Goal: Check status: Check status

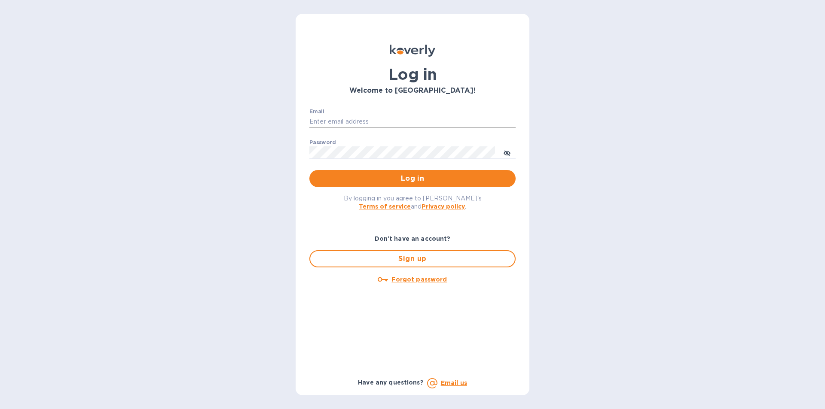
click at [369, 122] on input "Email" at bounding box center [412, 122] width 206 height 13
type input "abdul.m@apakus.co"
click at [392, 182] on span "Log in" at bounding box center [412, 179] width 192 height 10
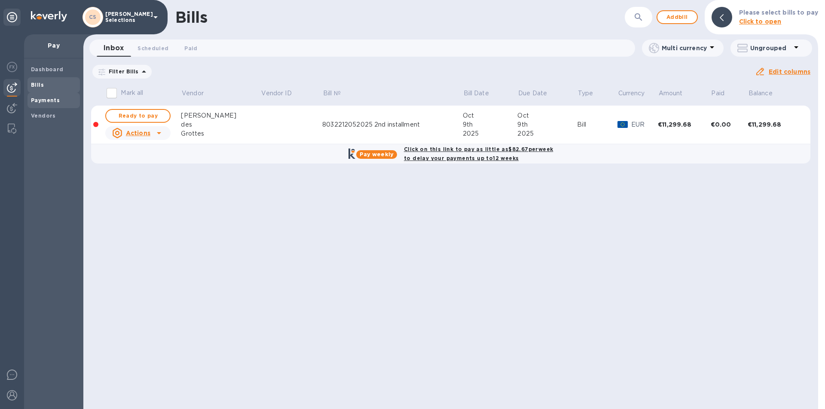
click at [43, 100] on b "Payments" at bounding box center [45, 100] width 29 height 6
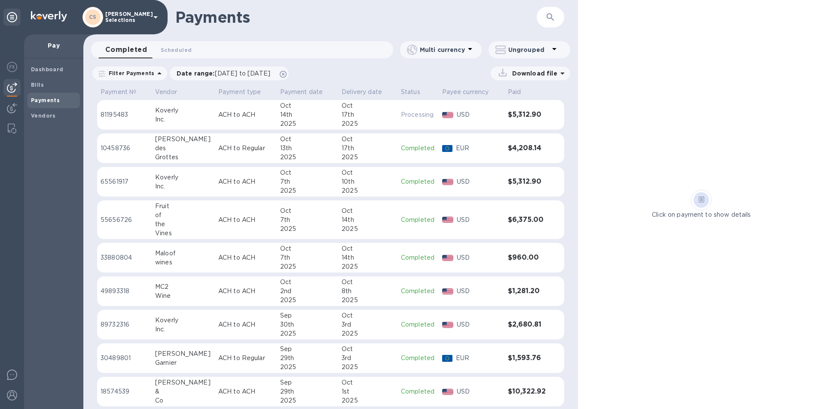
click at [522, 183] on h3 "$5,312.90" at bounding box center [527, 182] width 39 height 8
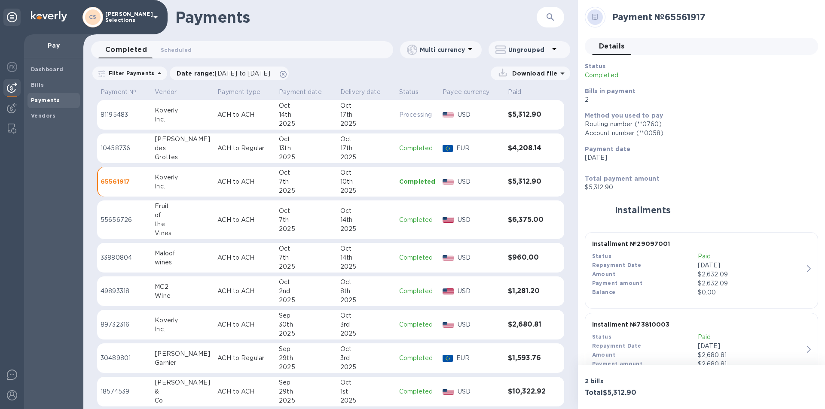
click at [647, 281] on div "Payment amount" at bounding box center [645, 283] width 106 height 9
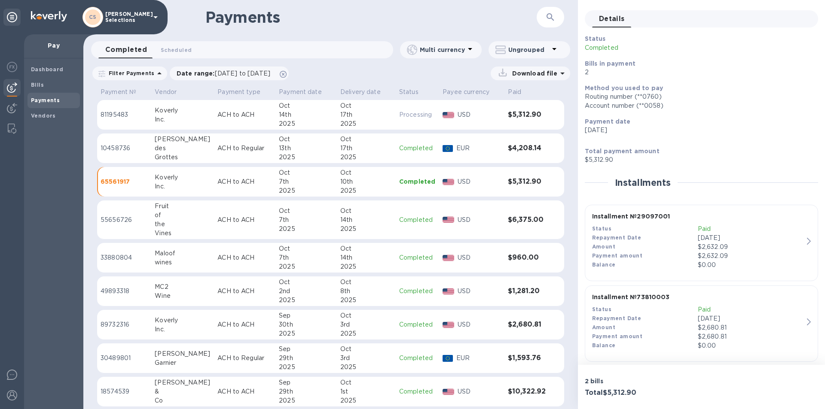
scroll to position [36, 0]
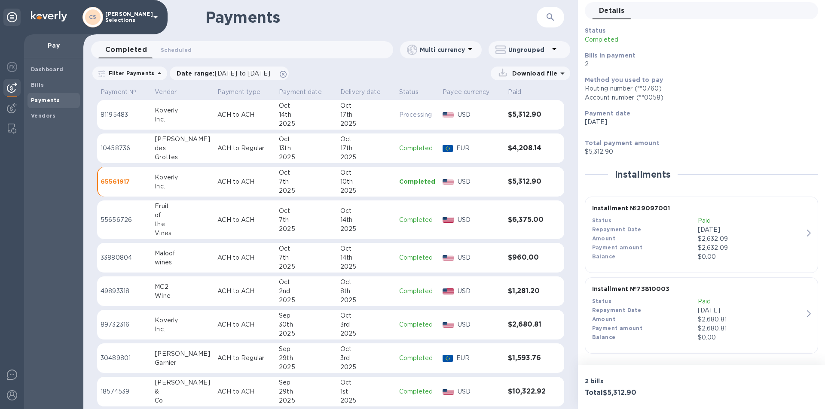
click at [658, 327] on div "Payment amount" at bounding box center [645, 328] width 106 height 9
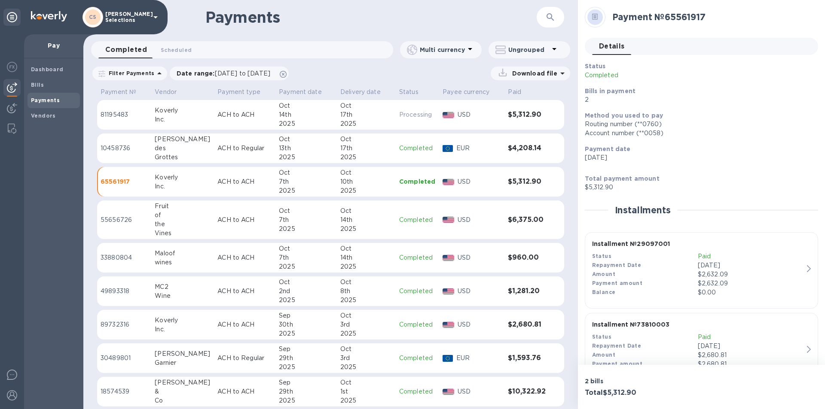
click at [498, 152] on div "EUR" at bounding box center [478, 148] width 48 height 12
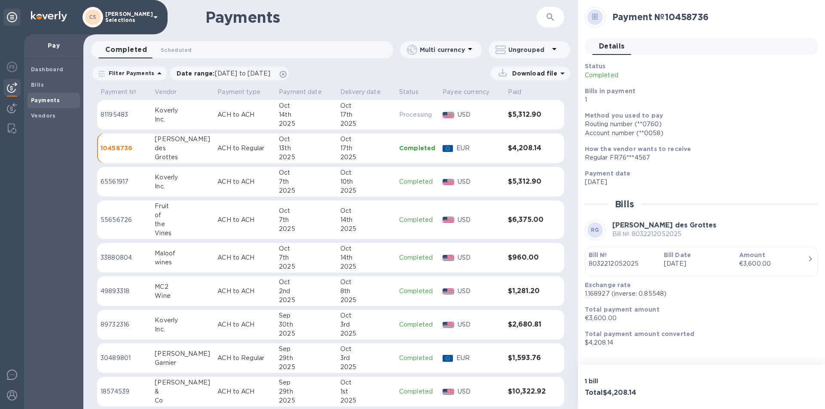
click at [474, 120] on div "USD" at bounding box center [479, 115] width 47 height 12
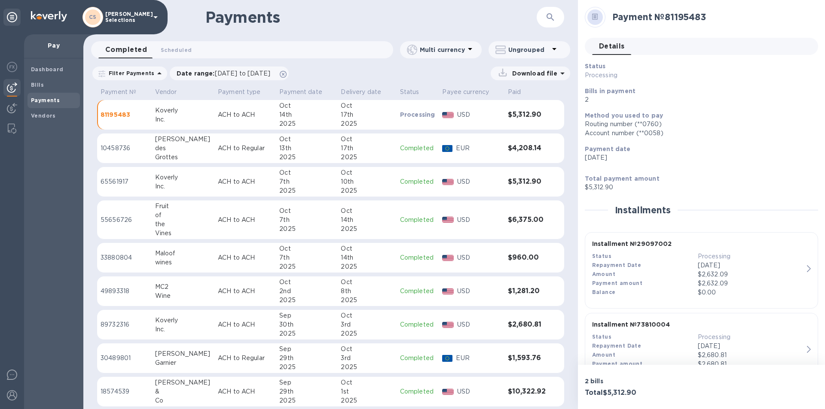
scroll to position [36, 0]
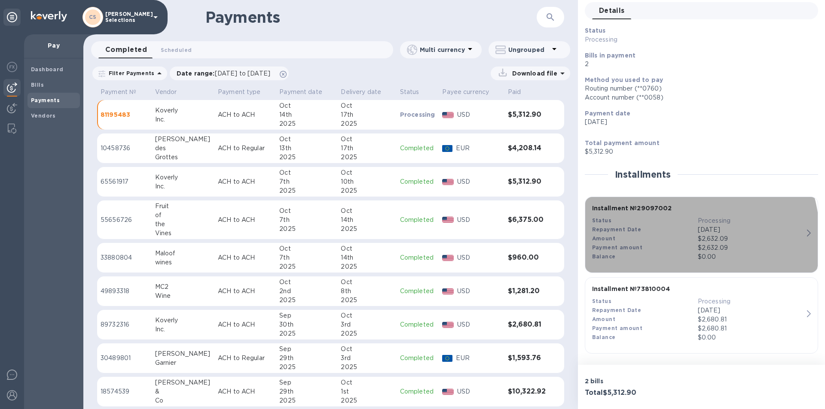
click at [651, 239] on div "Amount" at bounding box center [645, 239] width 106 height 9
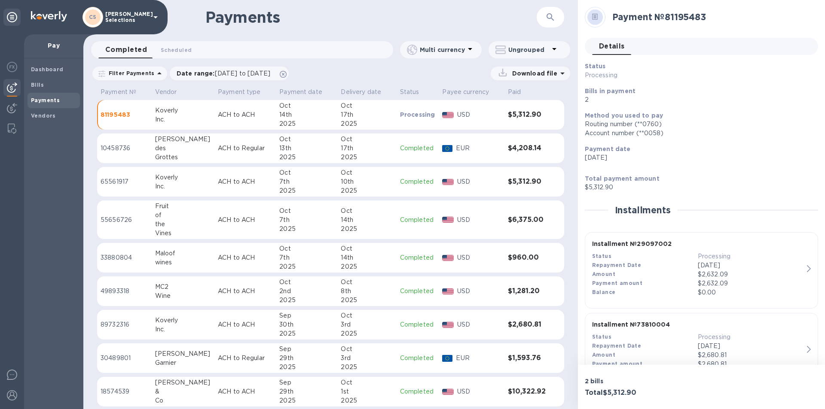
scroll to position [36, 0]
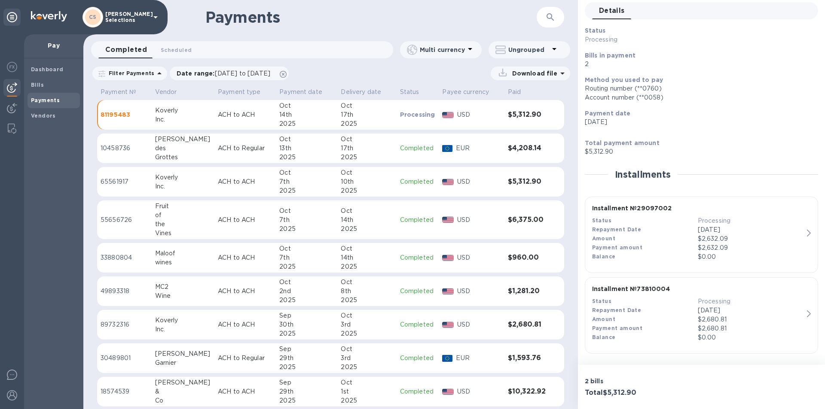
click at [646, 311] on div "Repayment Date" at bounding box center [645, 310] width 106 height 9
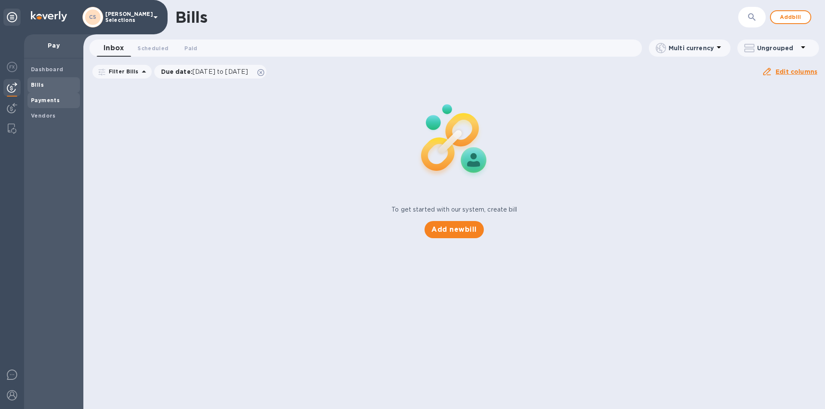
click at [50, 104] on span "Payments" at bounding box center [45, 100] width 29 height 9
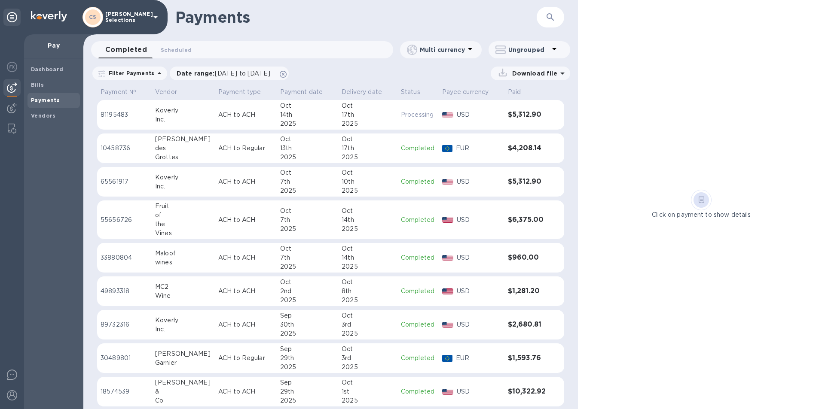
click at [496, 148] on p "EUR" at bounding box center [478, 148] width 45 height 9
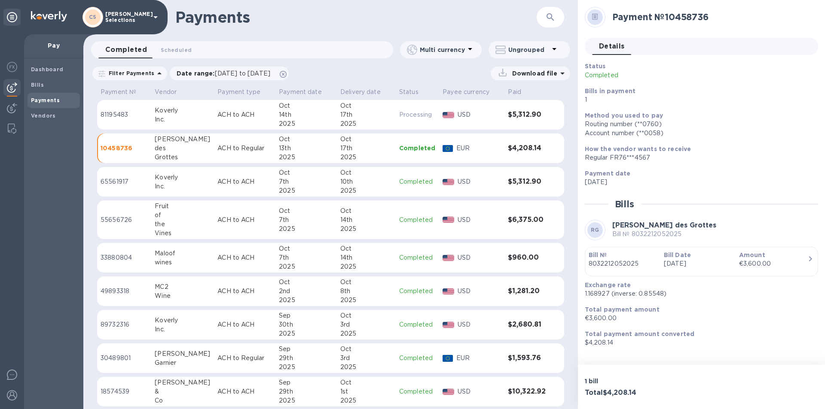
click at [635, 262] on p "‭8032212052025‬" at bounding box center [622, 263] width 68 height 9
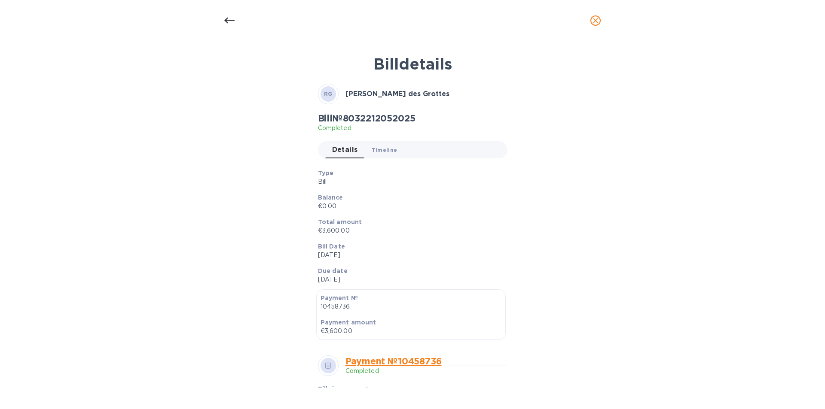
click at [386, 149] on span "Timeline 0" at bounding box center [385, 150] width 26 height 9
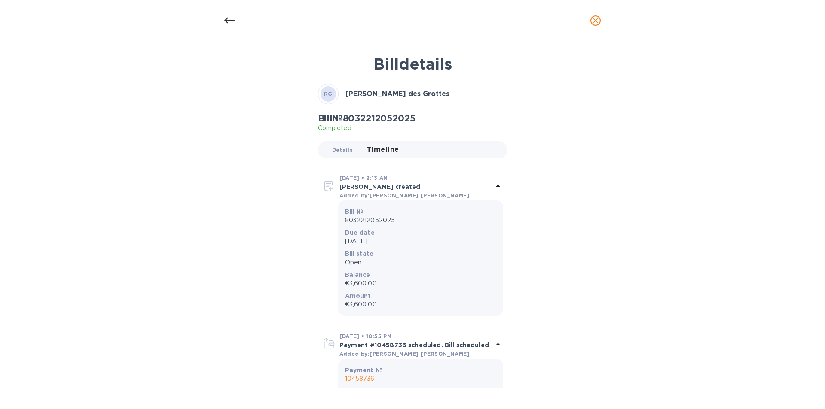
click at [332, 149] on span "Details 0" at bounding box center [342, 150] width 21 height 9
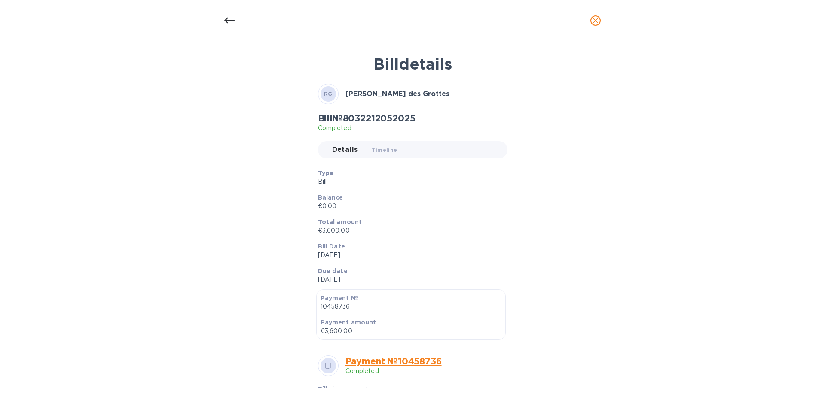
click at [215, 164] on div "Bill details [PERSON_NAME] des Grottes Bill № ‭8032212052025‬ Completed Details…" at bounding box center [412, 218] width 408 height 338
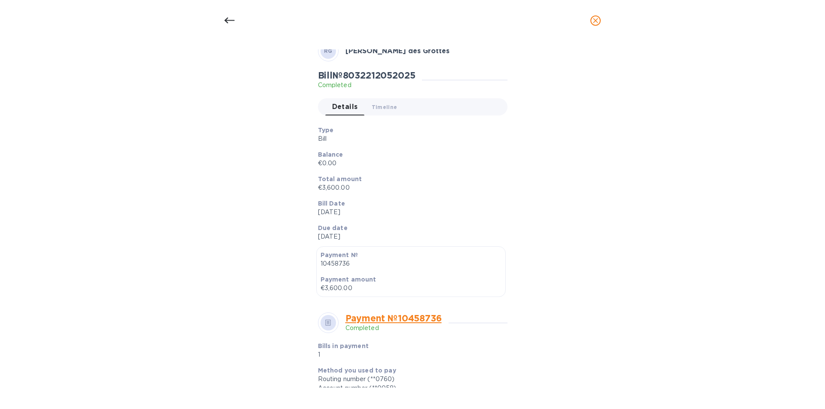
click at [399, 320] on link "Payment № 10458736" at bounding box center [393, 318] width 96 height 11
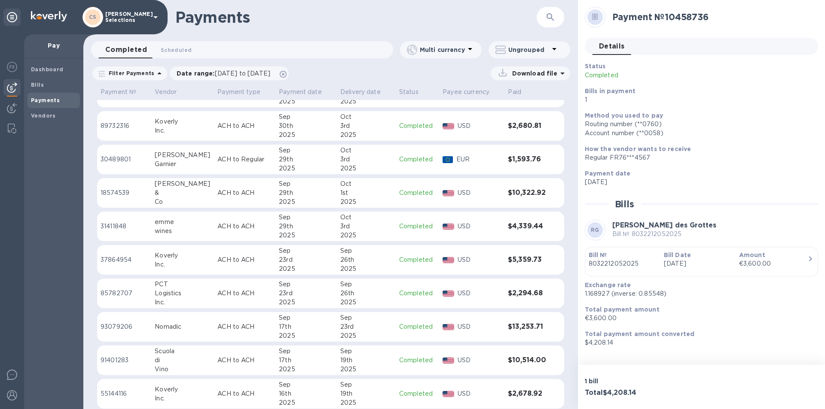
scroll to position [207, 0]
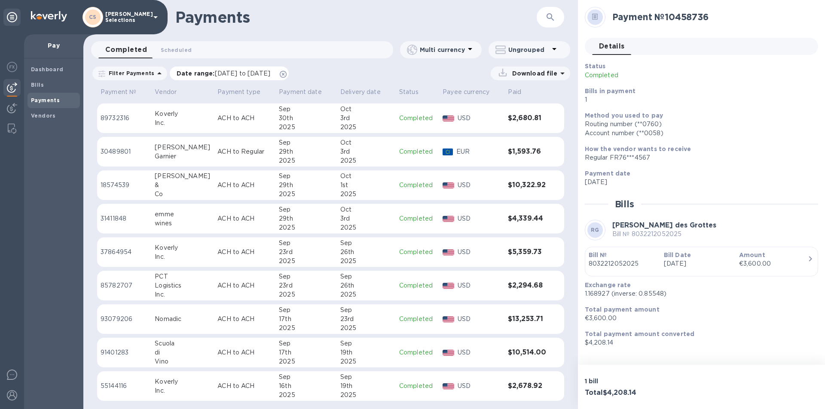
click at [270, 73] on span "[DATE] to [DATE]" at bounding box center [242, 73] width 55 height 7
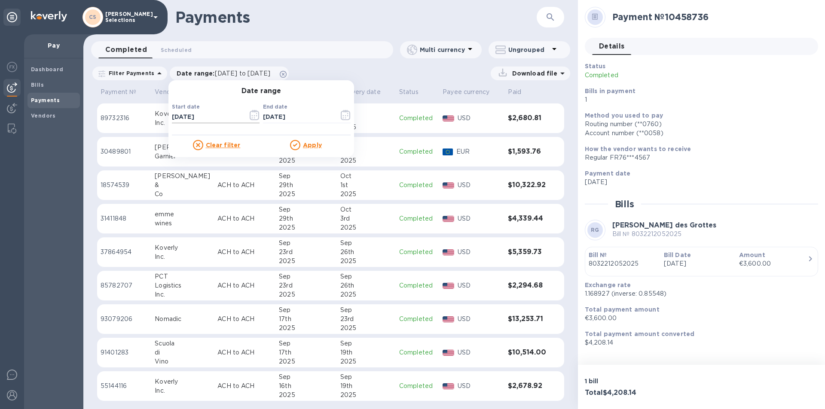
click at [251, 118] on icon "button" at bounding box center [255, 115] width 10 height 10
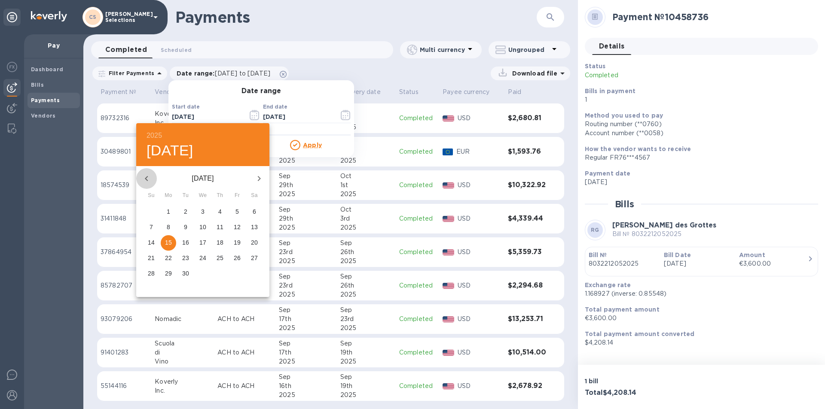
click at [143, 183] on icon "button" at bounding box center [146, 179] width 10 height 10
click at [182, 207] on button "1" at bounding box center [185, 211] width 15 height 15
type input "[DATE]"
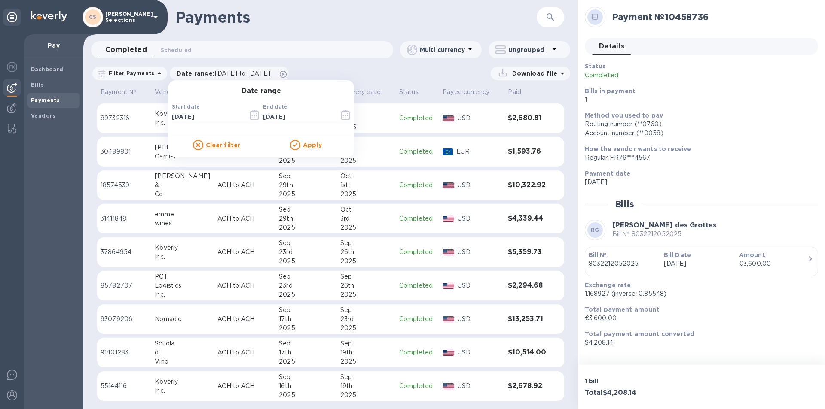
click at [308, 145] on u "Apply" at bounding box center [312, 145] width 19 height 7
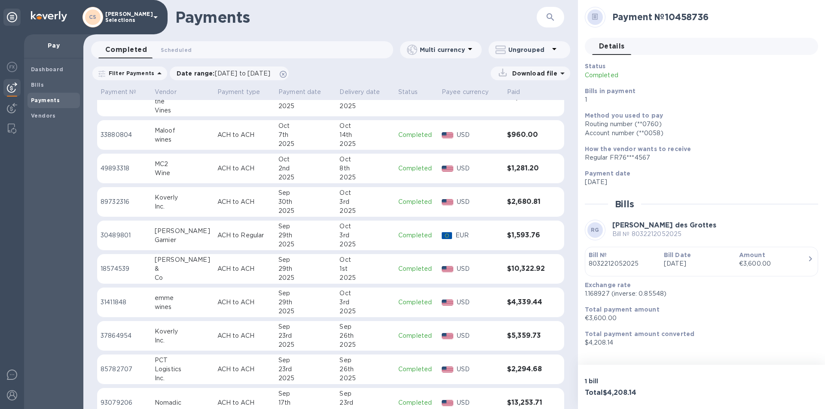
scroll to position [0, 0]
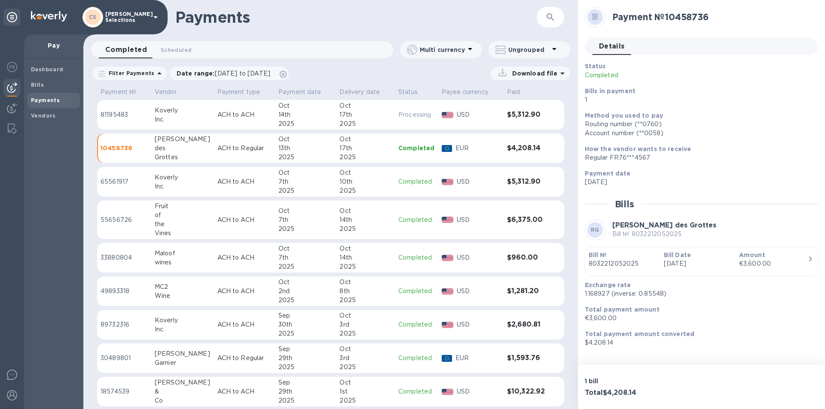
click at [363, 358] on div "3rd" at bounding box center [365, 358] width 52 height 9
click at [592, 382] on p "1 bill" at bounding box center [641, 381] width 113 height 9
click at [605, 395] on h3 "Total $1,593.76" at bounding box center [641, 393] width 113 height 8
click at [811, 262] on icon "button" at bounding box center [810, 259] width 10 height 10
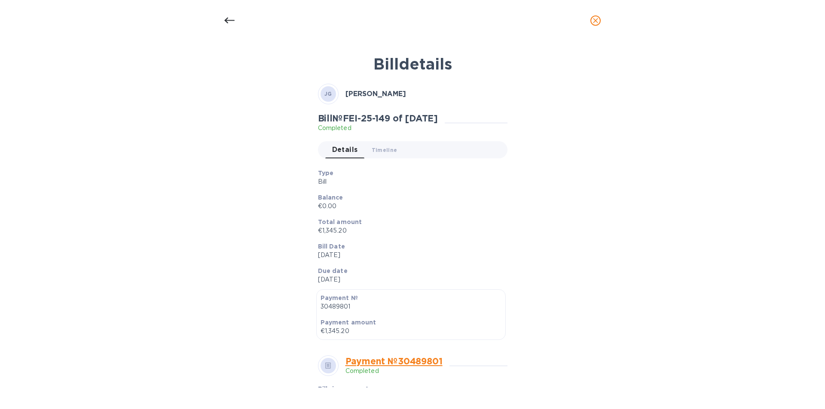
click at [230, 19] on icon at bounding box center [229, 20] width 10 height 10
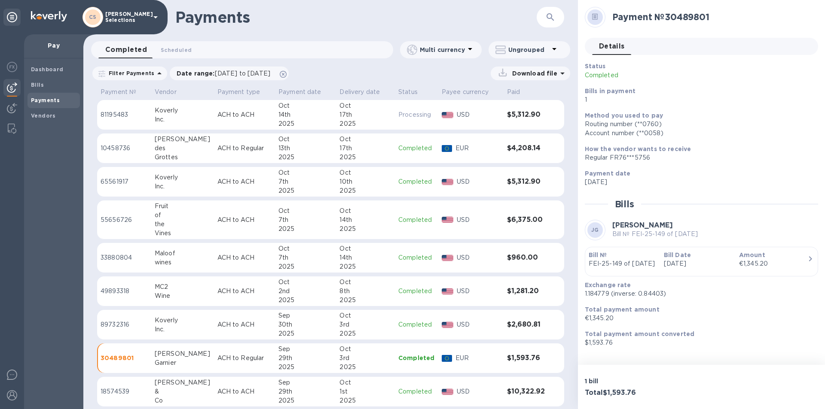
click at [379, 150] on div "17th" at bounding box center [365, 148] width 52 height 9
click at [809, 256] on icon "button" at bounding box center [810, 259] width 10 height 10
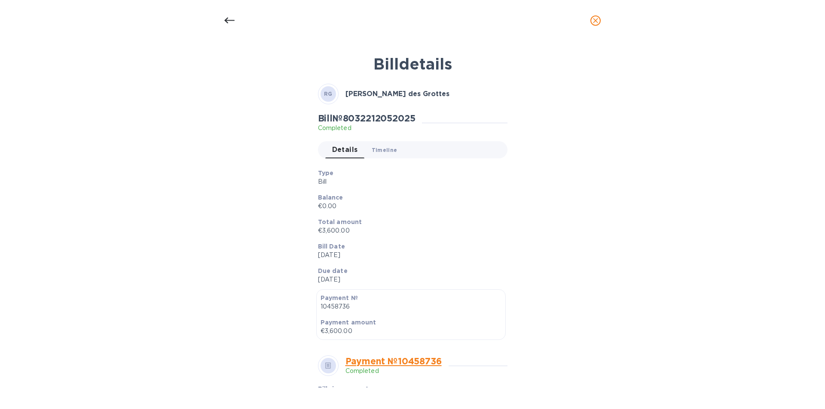
click at [387, 154] on span "Timeline 0" at bounding box center [385, 150] width 26 height 9
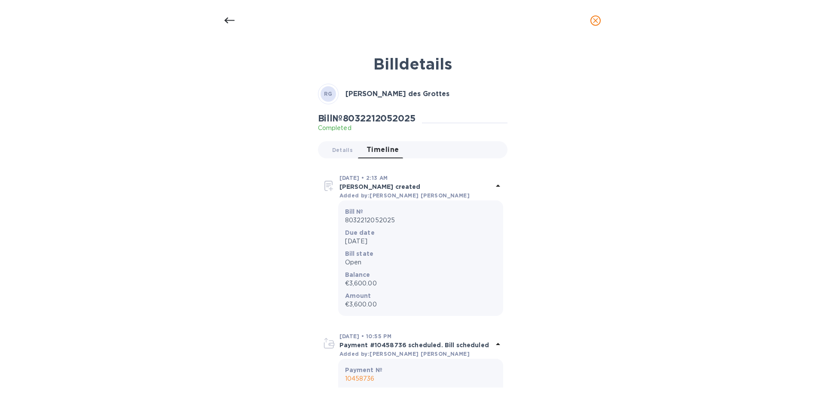
click at [222, 155] on div "Bill details [PERSON_NAME] des Grottes Bill № ‭8032212052025‬ Completed Details…" at bounding box center [412, 218] width 408 height 338
click at [229, 22] on icon at bounding box center [229, 20] width 10 height 10
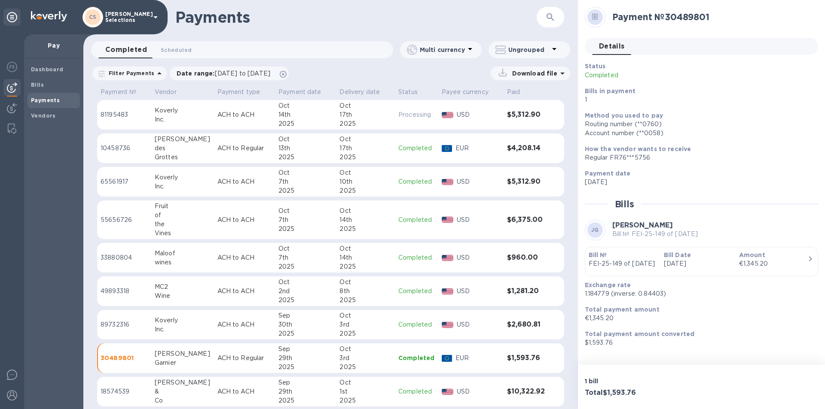
click at [472, 144] on p "EUR" at bounding box center [477, 148] width 45 height 9
